Goal: Task Accomplishment & Management: Complete application form

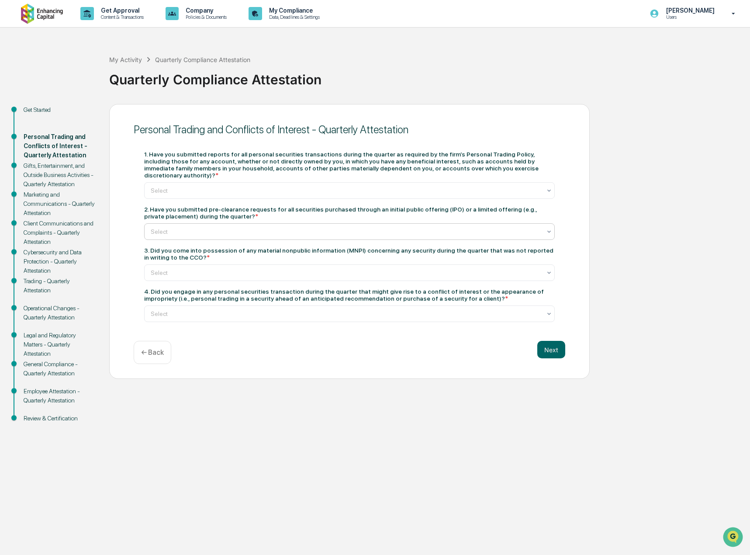
click at [221, 227] on div at bounding box center [346, 231] width 390 height 9
drag, startPoint x: 152, startPoint y: 202, endPoint x: 192, endPoint y: 210, distance: 41.3
click at [192, 210] on div "2. Have you submitted pre-clearance requests for all securities purchased throu…" at bounding box center [349, 213] width 410 height 14
copy div "Have you submitted pre-clearance requests for all securities purchased through …"
click at [68, 176] on div "Gifts, Entertainment, and Outside Business Activities - Quarterly Attestation" at bounding box center [60, 175] width 72 height 28
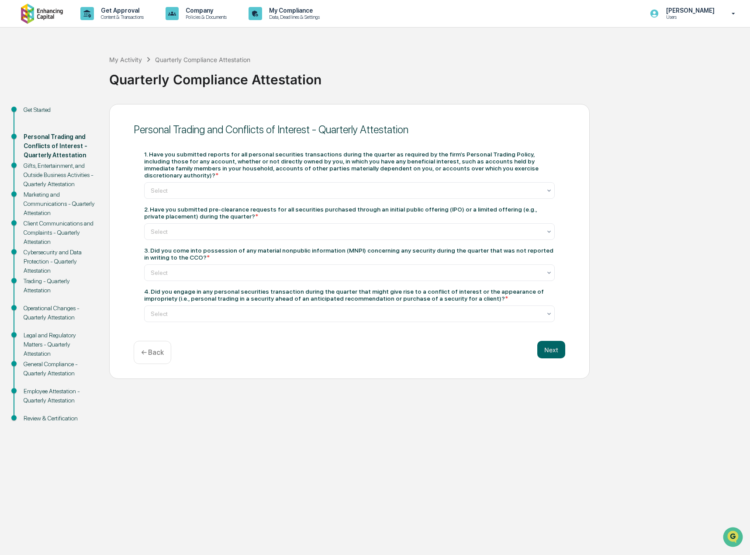
click at [57, 173] on div "Gifts, Entertainment, and Outside Business Activities - Quarterly Attestation" at bounding box center [60, 175] width 72 height 28
click at [43, 185] on div "Gifts, Entertainment, and Outside Business Activities - Quarterly Attestation" at bounding box center [60, 175] width 72 height 28
click at [45, 184] on div "Gifts, Entertainment, and Outside Business Activities - Quarterly Attestation" at bounding box center [60, 175] width 72 height 28
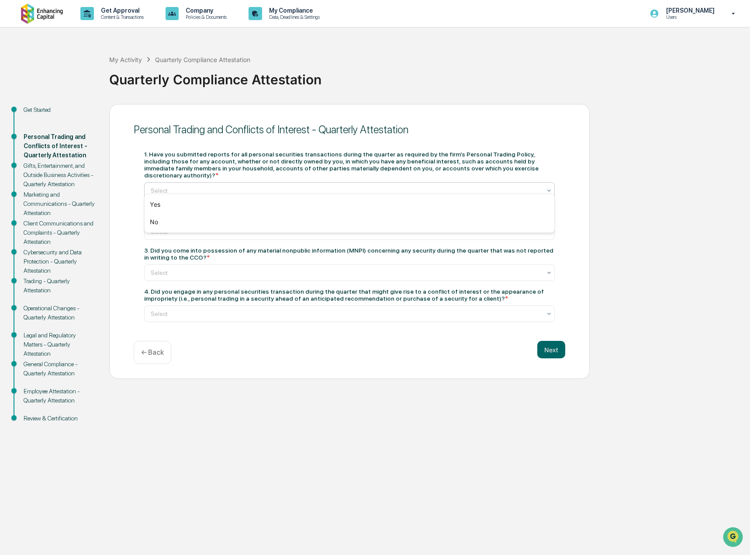
click at [172, 186] on div at bounding box center [346, 190] width 390 height 9
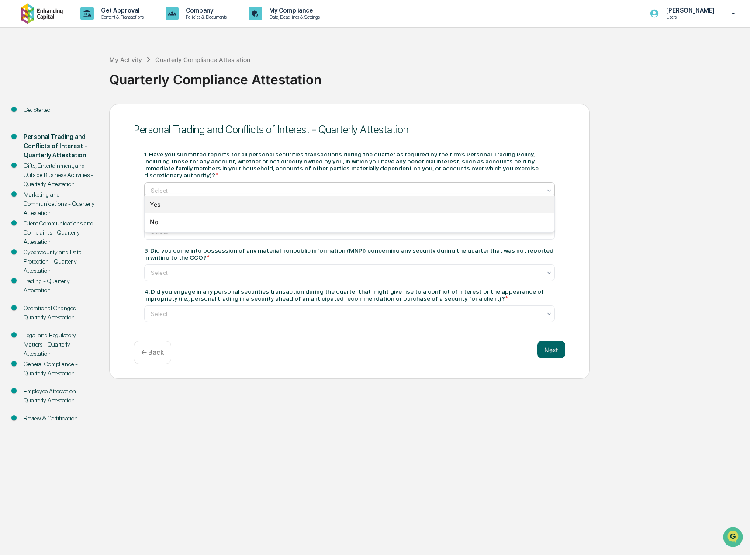
click at [174, 203] on div "Yes" at bounding box center [350, 204] width 410 height 17
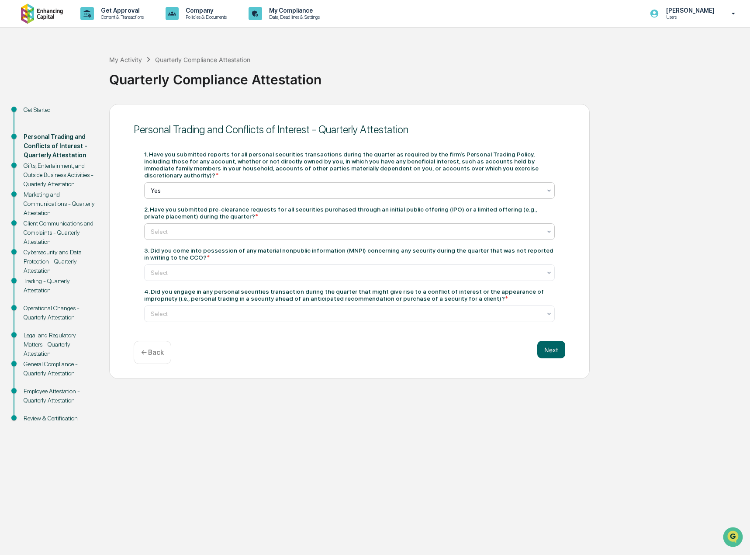
click at [174, 227] on div at bounding box center [346, 231] width 390 height 9
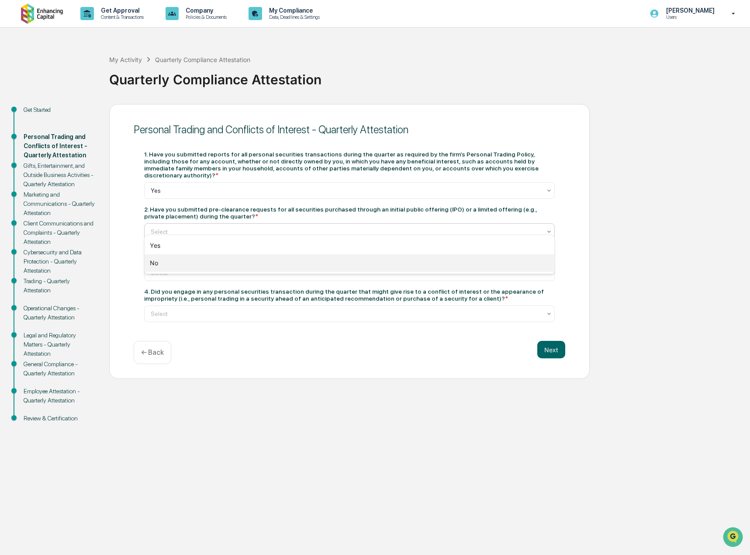
click at [170, 263] on div "No" at bounding box center [350, 262] width 410 height 17
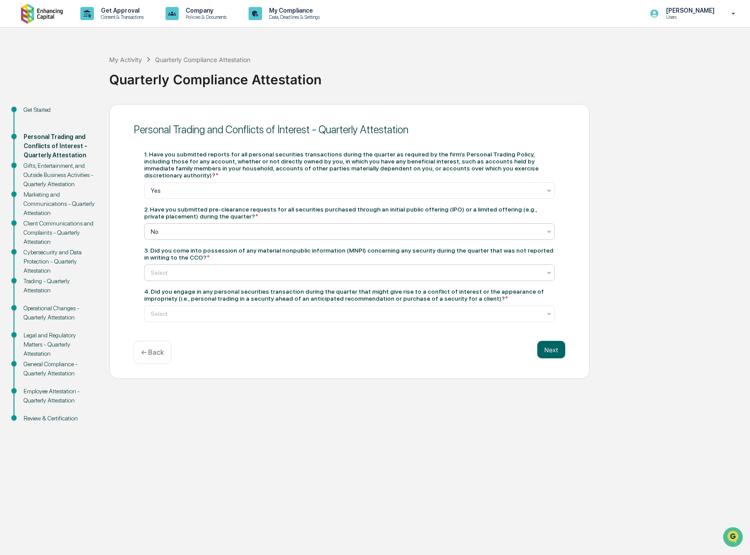
click at [172, 268] on div at bounding box center [346, 272] width 390 height 9
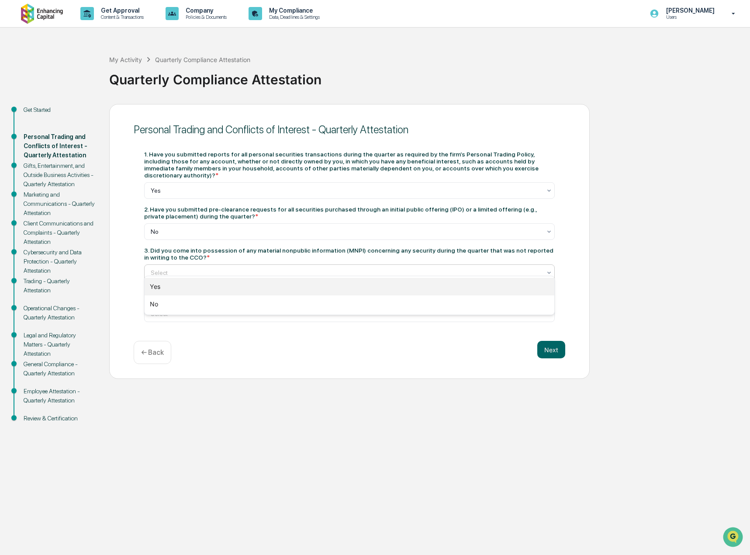
click at [172, 296] on div "No" at bounding box center [350, 303] width 410 height 17
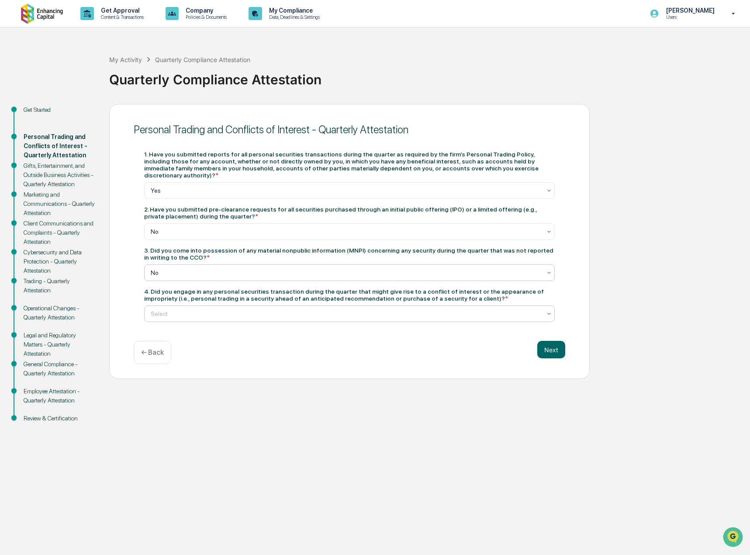
click at [172, 309] on div at bounding box center [346, 313] width 390 height 9
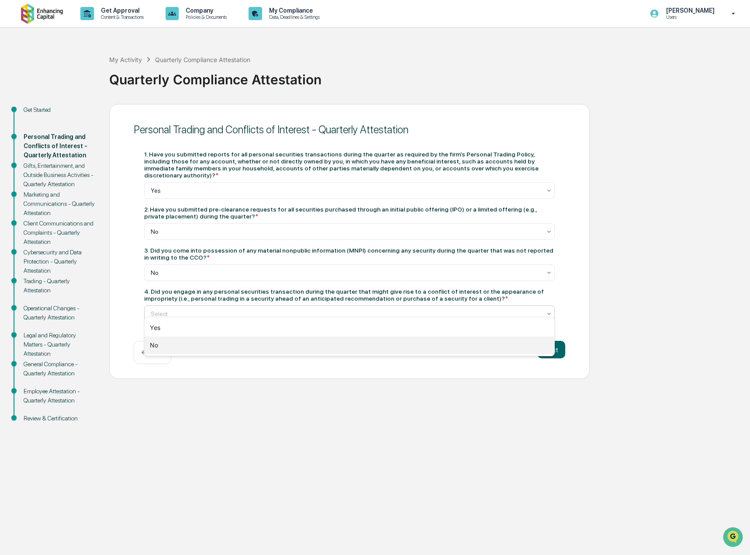
click at [178, 345] on div "No" at bounding box center [350, 344] width 410 height 17
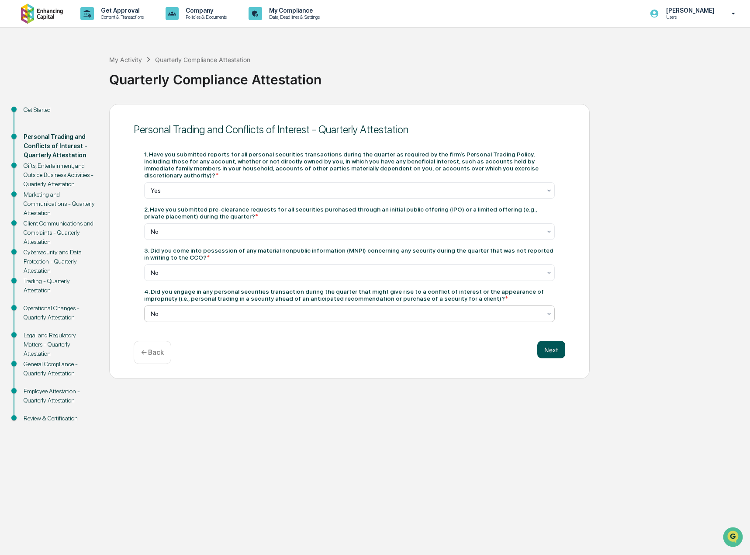
click at [550, 344] on button "Next" at bounding box center [551, 349] width 28 height 17
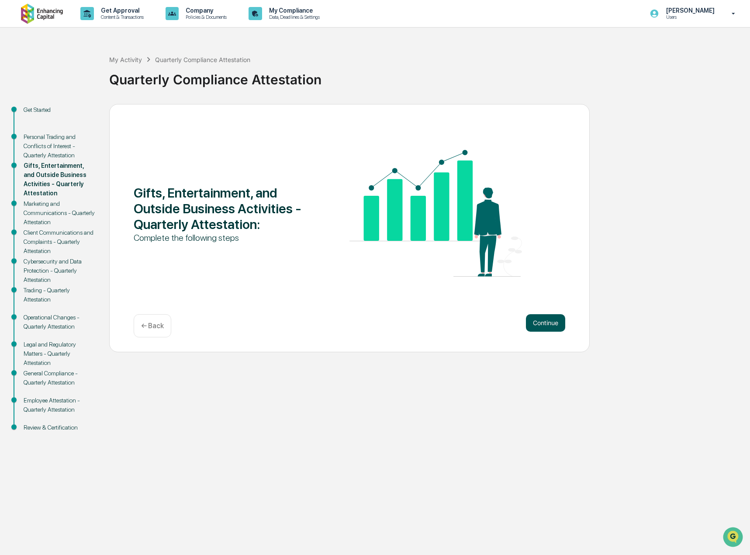
click at [545, 324] on button "Continue" at bounding box center [545, 322] width 39 height 17
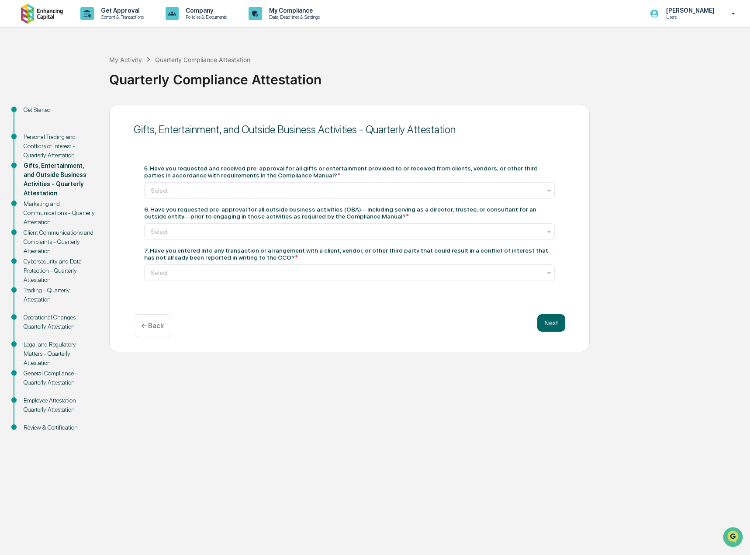
click at [288, 97] on div "My Activity Quarterly Compliance Attestation Quarterly Compliance Attestation" at bounding box center [427, 72] width 636 height 62
